Goal: Task Accomplishment & Management: Use online tool/utility

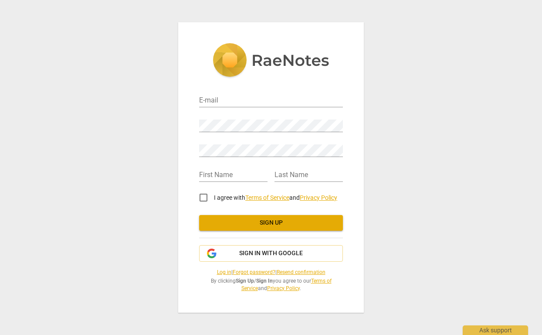
type input "[PERSON_NAME][EMAIL_ADDRESS][DOMAIN_NAME]"
type input "[PERSON_NAME]"
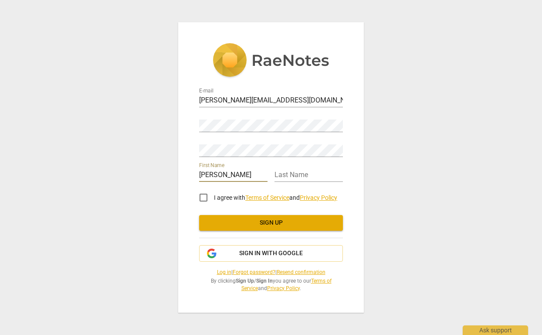
type input "[PERSON_NAME]"
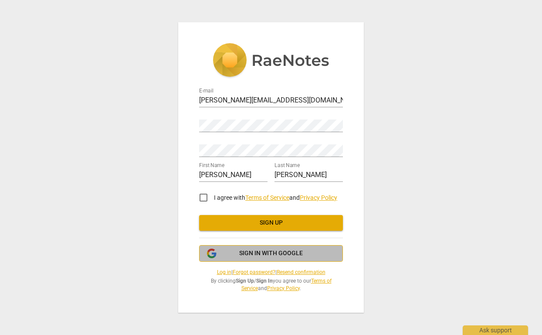
click at [290, 255] on span "Sign in with Google" at bounding box center [271, 253] width 64 height 9
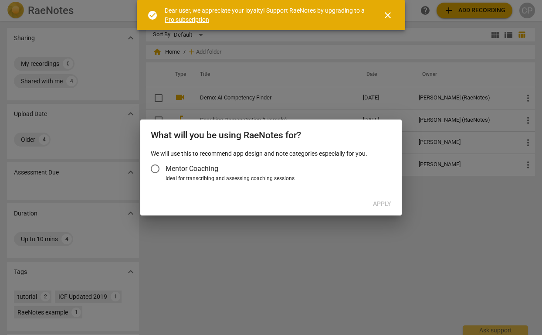
click at [155, 167] on input "Mentor Coaching" at bounding box center [155, 168] width 21 height 21
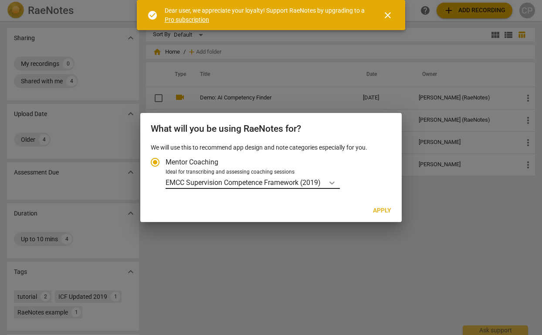
click at [331, 181] on icon "Account type" at bounding box center [332, 182] width 9 height 9
click at [0, 0] on input "Ideal for transcribing and assessing coaching sessions EMCC Supervision Compete…" at bounding box center [0, 0] width 0 height 0
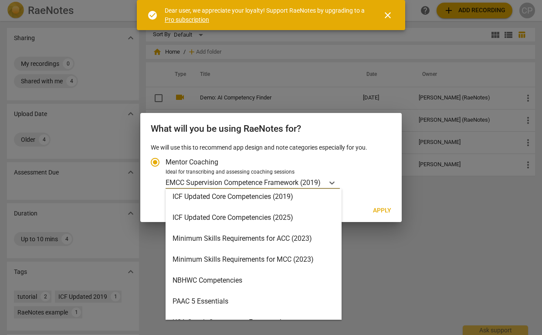
scroll to position [173, 0]
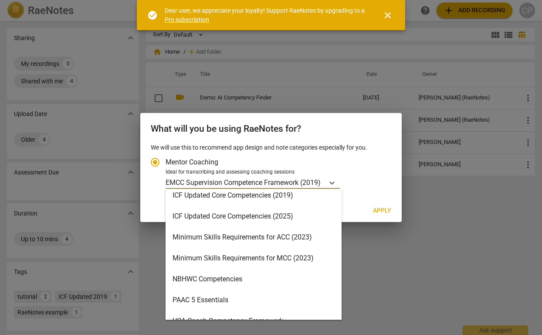
click at [256, 262] on div "Minimum Skills Requirements for MCC (2023)" at bounding box center [254, 258] width 176 height 21
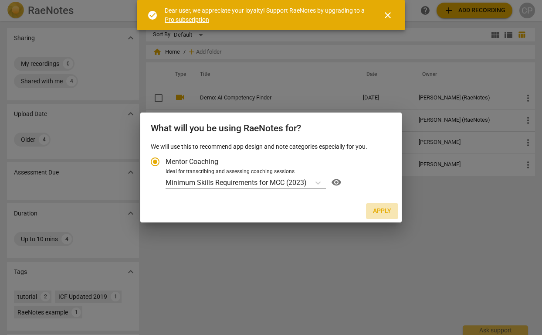
click at [380, 209] on span "Apply" at bounding box center [382, 211] width 18 height 9
radio input "false"
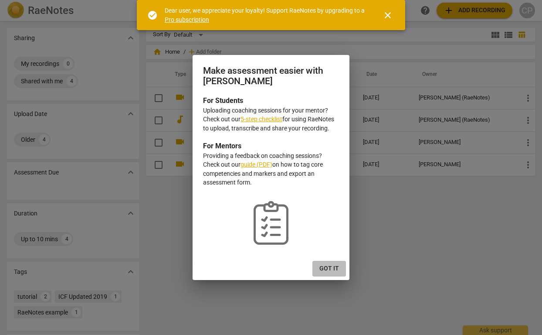
click at [330, 264] on span "Got it" at bounding box center [330, 268] width 20 height 9
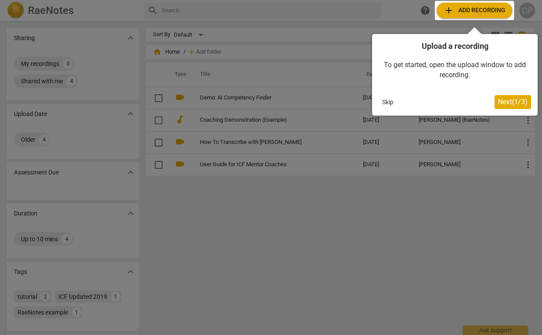
click at [483, 10] on div at bounding box center [474, 10] width 79 height 19
click at [501, 101] on span "Next ( 1 / 3 )" at bounding box center [513, 102] width 30 height 8
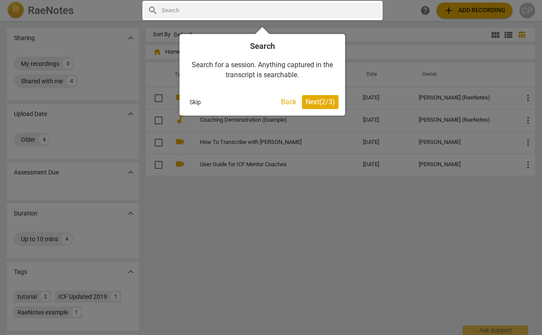
click at [321, 102] on span "Next ( 2 / 3 )" at bounding box center [321, 102] width 30 height 8
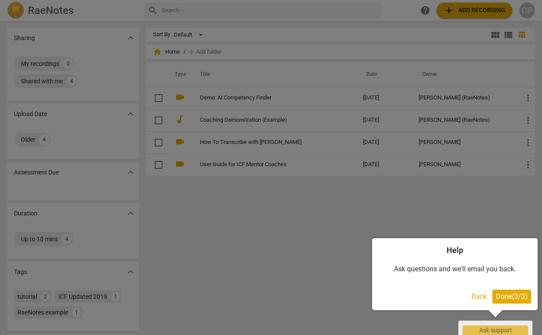
click at [517, 297] on span "Done ( 3 / 3 )" at bounding box center [512, 296] width 32 height 8
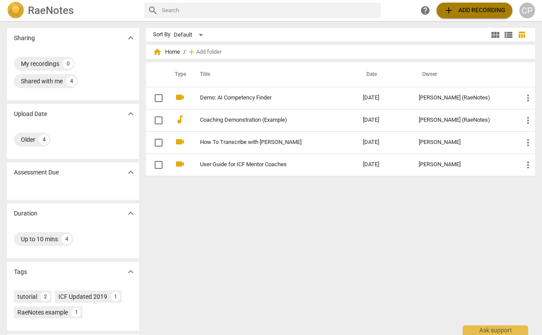
click at [484, 6] on span "add Add recording" at bounding box center [475, 10] width 62 height 10
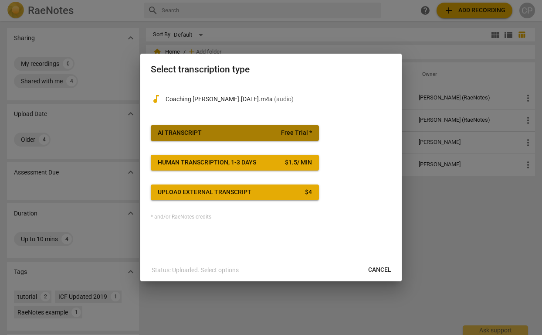
click at [209, 133] on span "AI Transcript Free Trial *" at bounding box center [235, 133] width 154 height 9
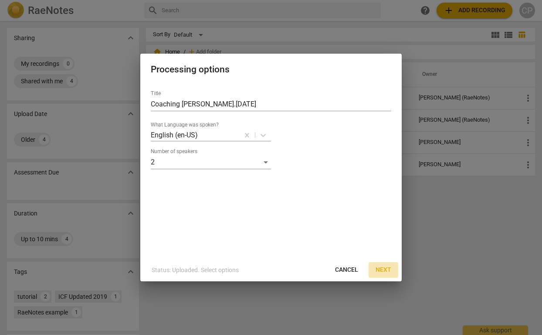
click at [389, 269] on span "Next" at bounding box center [384, 270] width 16 height 9
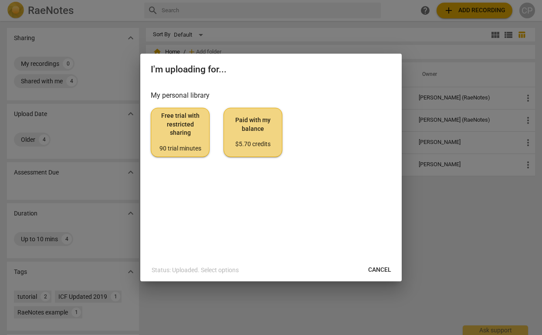
click at [176, 125] on span "Free trial with restricted sharing 90 trial minutes" at bounding box center [180, 132] width 44 height 41
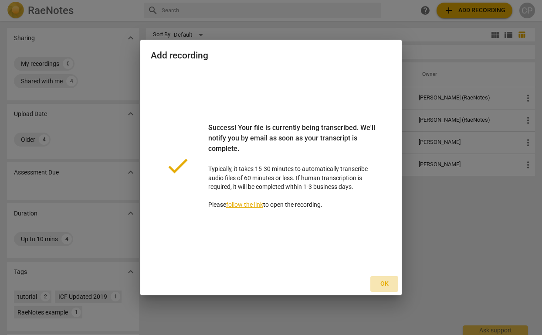
click at [389, 284] on span "Ok" at bounding box center [385, 283] width 14 height 9
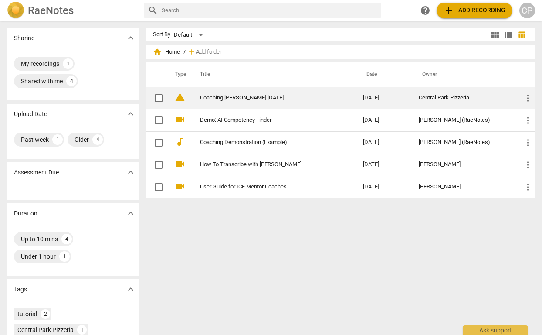
click at [253, 97] on link "Coaching [PERSON_NAME].[DATE]" at bounding box center [266, 98] width 132 height 7
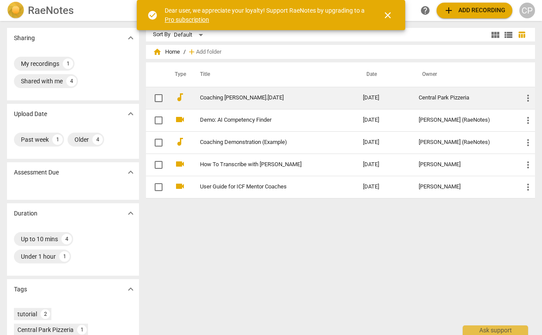
click at [240, 102] on td "Coaching [PERSON_NAME].[DATE]" at bounding box center [273, 98] width 167 height 22
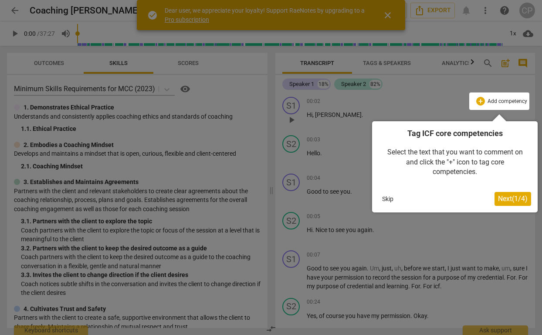
click at [512, 199] on span "Next ( 1 / 4 )" at bounding box center [513, 198] width 30 height 8
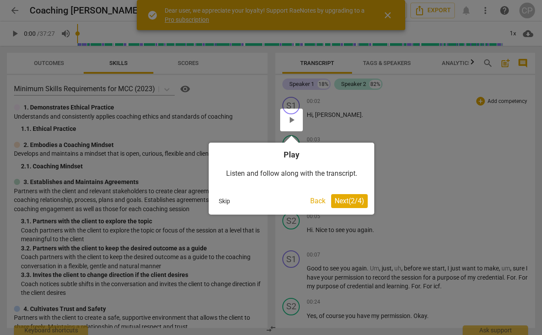
click at [231, 203] on button "Skip" at bounding box center [224, 200] width 18 height 13
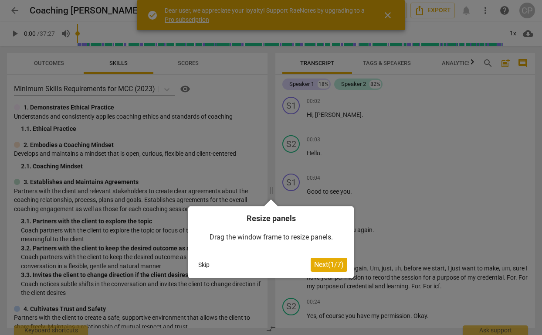
click at [205, 265] on button "Skip" at bounding box center [204, 264] width 18 height 13
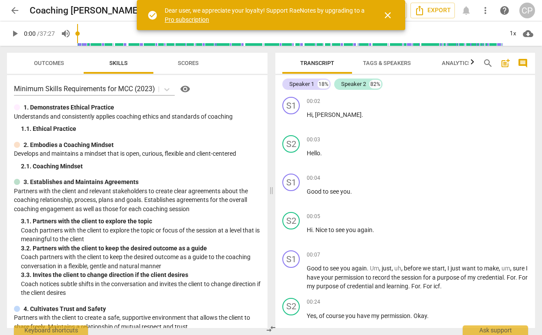
click at [184, 63] on span "Scores" at bounding box center [188, 63] width 21 height 7
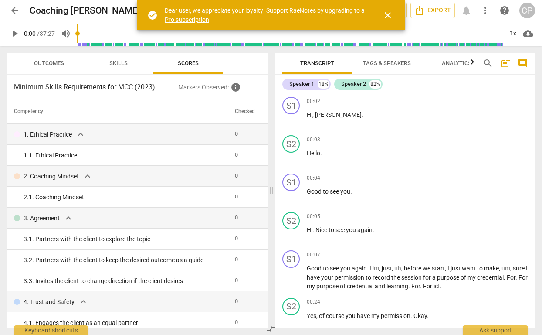
click at [120, 64] on span "Skills" at bounding box center [118, 63] width 18 height 7
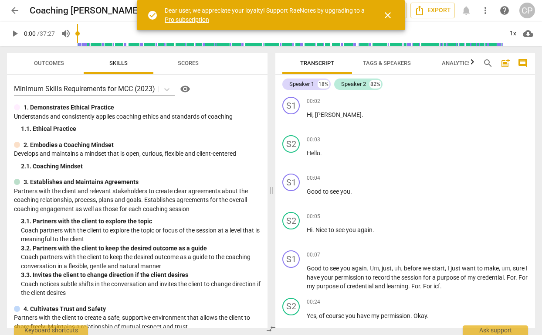
click at [388, 14] on span "close" at bounding box center [388, 15] width 10 height 10
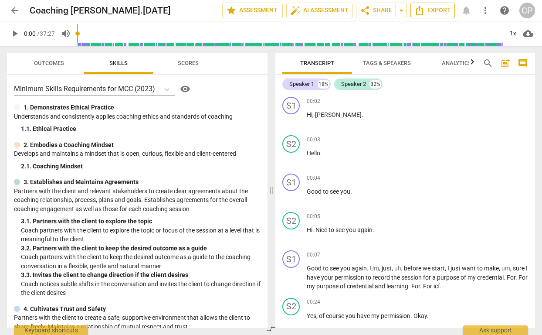
click at [436, 11] on span "Export" at bounding box center [433, 10] width 37 height 10
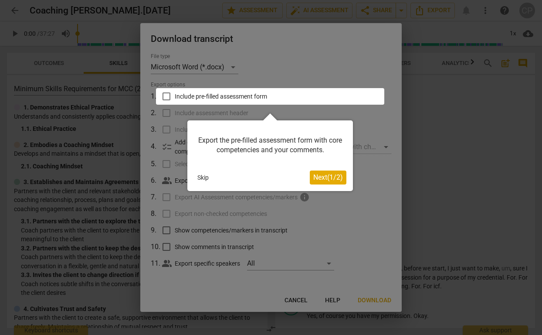
click at [203, 175] on button "Skip" at bounding box center [203, 177] width 18 height 13
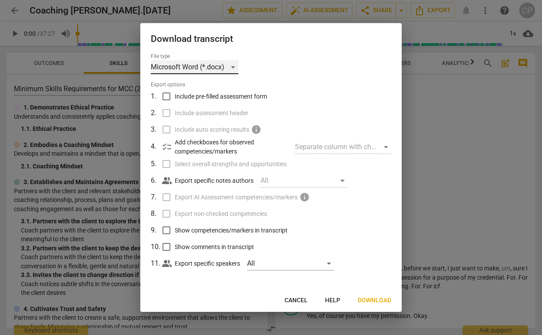
click at [227, 67] on div "Microsoft Word (*.docx)" at bounding box center [195, 67] width 88 height 14
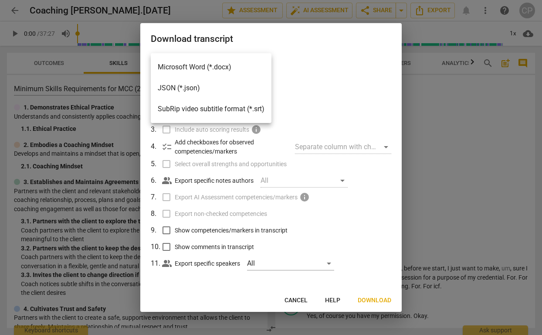
click at [235, 67] on li "Microsoft Word (*.docx)" at bounding box center [211, 67] width 121 height 21
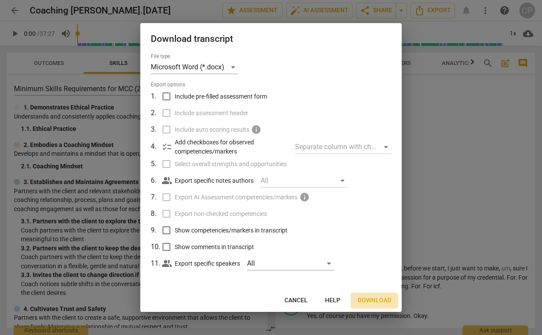
click at [374, 301] on span "Download" at bounding box center [375, 300] width 34 height 9
